Goal: Information Seeking & Learning: Learn about a topic

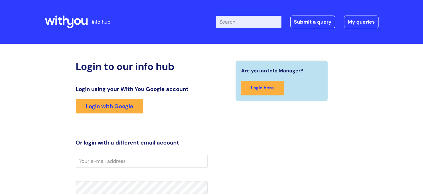
click at [230, 25] on input "Enter your search term here..." at bounding box center [248, 22] width 65 height 12
type input "useful forms"
click button "Search" at bounding box center [0, 0] width 0 height 0
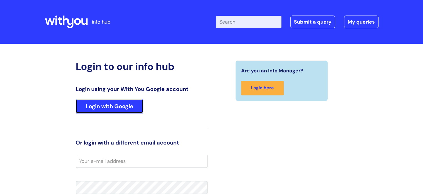
click at [111, 105] on link "Login with Google" at bounding box center [110, 106] width 68 height 14
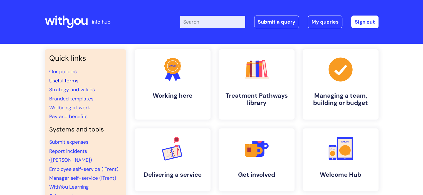
click at [70, 80] on link "Useful forms" at bounding box center [63, 81] width 29 height 7
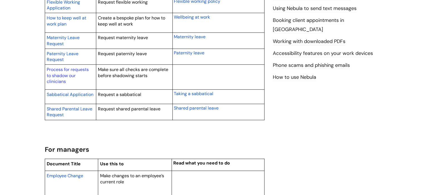
scroll to position [389, 0]
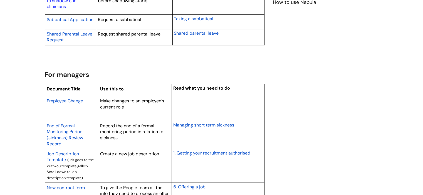
click at [59, 100] on span "Employee Change" at bounding box center [65, 101] width 36 height 6
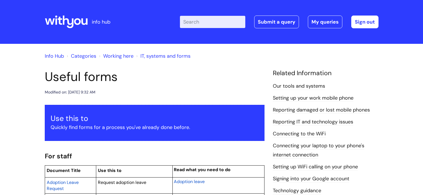
scroll to position [389, 0]
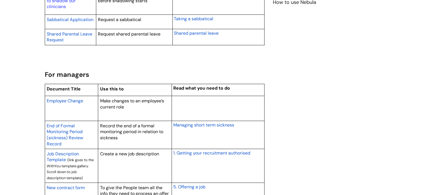
click at [79, 185] on link "New contract form" at bounding box center [66, 188] width 38 height 7
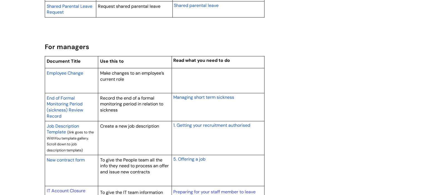
click at [195, 159] on span "5. Offering a job" at bounding box center [189, 160] width 32 height 6
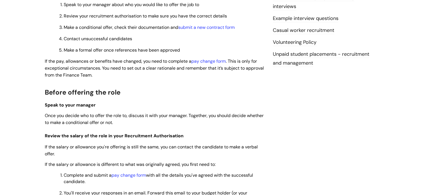
scroll to position [83, 0]
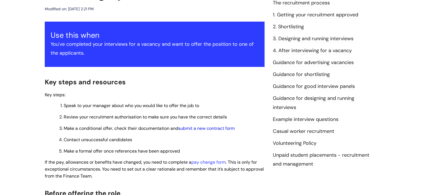
click at [205, 130] on link "submit a new contract form" at bounding box center [206, 129] width 56 height 6
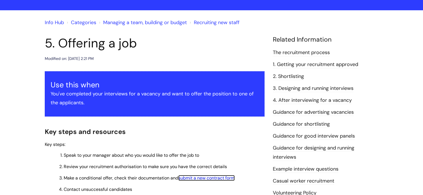
scroll to position [0, 0]
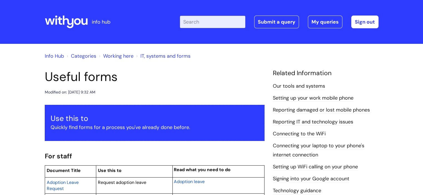
click at [56, 58] on link "Info Hub" at bounding box center [54, 56] width 19 height 7
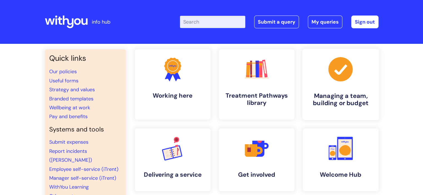
click at [339, 85] on link ".cls-1{fill:#a53144;stroke-width:0px;} Managing a team, building or budget" at bounding box center [340, 84] width 77 height 71
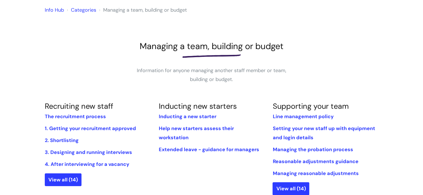
scroll to position [56, 0]
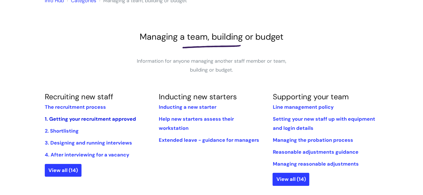
click at [100, 120] on link "1. Getting your recruitment approved" at bounding box center [90, 119] width 91 height 7
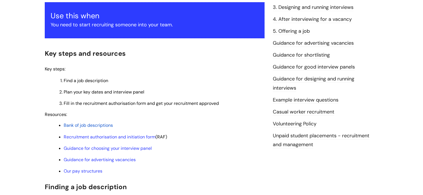
scroll to position [139, 0]
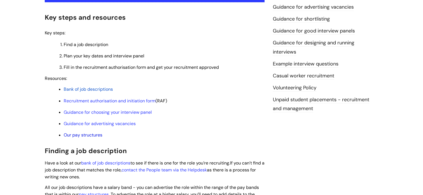
click at [96, 135] on link "Our pay structures" at bounding box center [83, 135] width 39 height 6
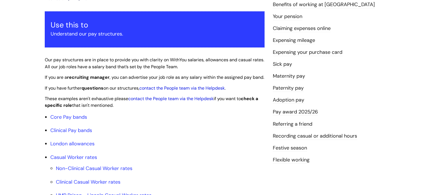
scroll to position [167, 0]
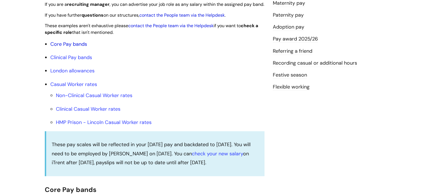
click at [82, 48] on link "Core Pay bands" at bounding box center [68, 44] width 37 height 7
click at [72, 48] on link "Core Pay bands" at bounding box center [68, 44] width 37 height 7
click at [55, 48] on link "Core Pay bands" at bounding box center [68, 44] width 37 height 7
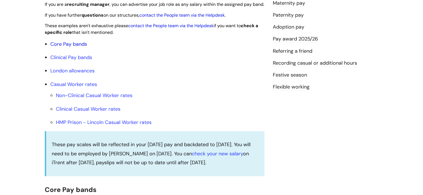
click at [55, 48] on link "Core Pay bands" at bounding box center [68, 44] width 37 height 7
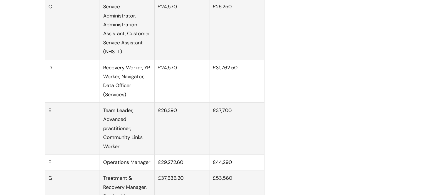
scroll to position [361, 0]
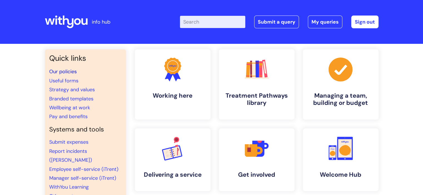
click at [63, 71] on link "Our policies" at bounding box center [63, 71] width 28 height 7
